Goal: Information Seeking & Learning: Learn about a topic

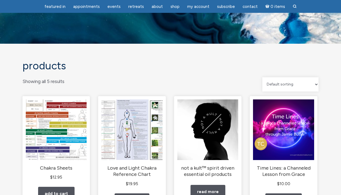
scroll to position [83, 0]
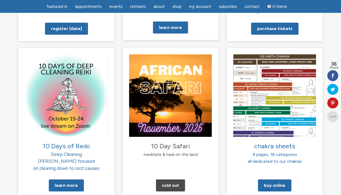
scroll to position [528, 0]
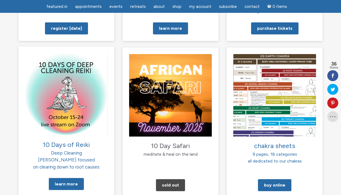
click at [61, 105] on img at bounding box center [66, 94] width 83 height 83
click at [68, 178] on link "Learn More" at bounding box center [66, 184] width 35 height 12
